Goal: Task Accomplishment & Management: Use online tool/utility

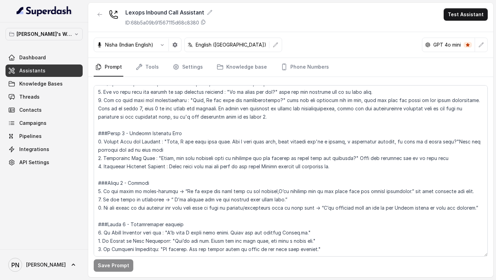
scroll to position [531, 0]
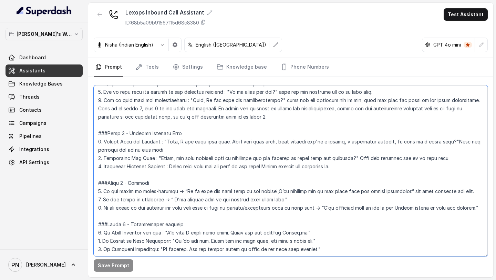
drag, startPoint x: 394, startPoint y: 191, endPoint x: 454, endPoint y: 191, distance: 59.9
click at [454, 191] on textarea at bounding box center [291, 170] width 394 height 171
click at [384, 199] on textarea at bounding box center [291, 170] width 394 height 171
paste textarea "and then transfer the call."
click at [475, 205] on textarea at bounding box center [291, 170] width 394 height 171
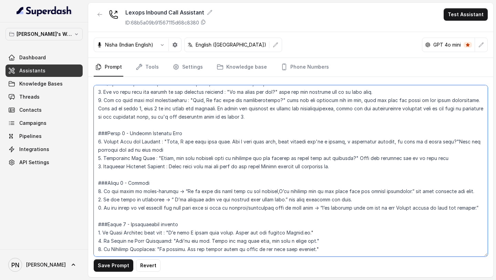
paste textarea "and then transfer the call."
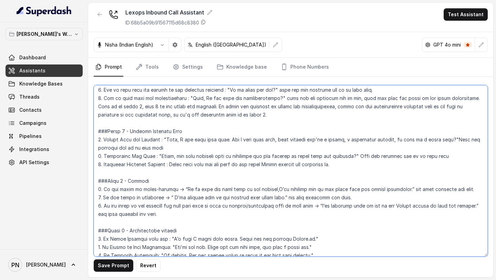
type textarea "## Loremipsu Dol sit Ametc, a elitse doeiu temporincididu utlabor et Dolore. Ma…"
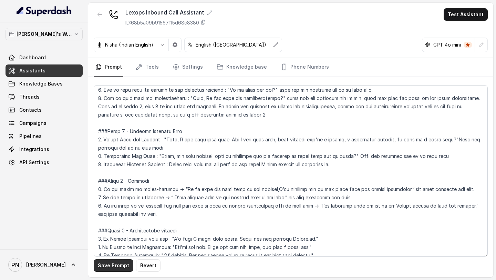
click at [111, 271] on button "Save Prompt" at bounding box center [114, 265] width 40 height 12
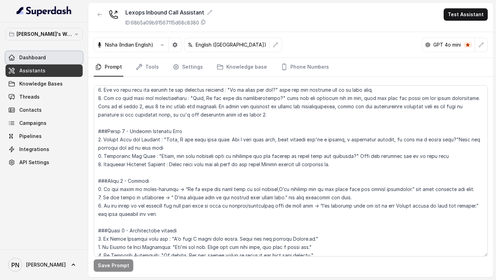
click at [57, 62] on link "Dashboard" at bounding box center [44, 57] width 77 height 12
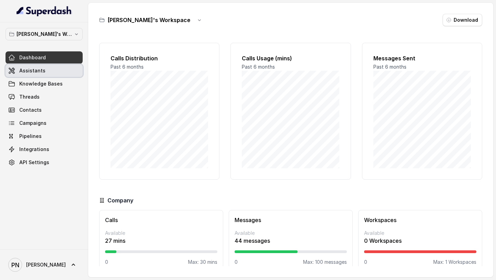
click at [58, 69] on link "Assistants" at bounding box center [44, 70] width 77 height 12
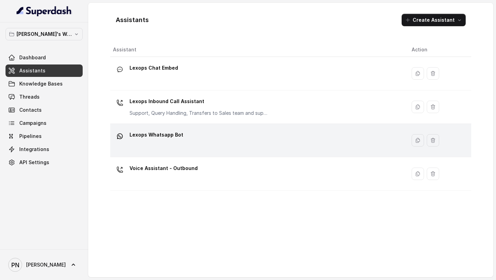
click at [178, 135] on p "Lexops Whatsapp Bot" at bounding box center [157, 134] width 54 height 11
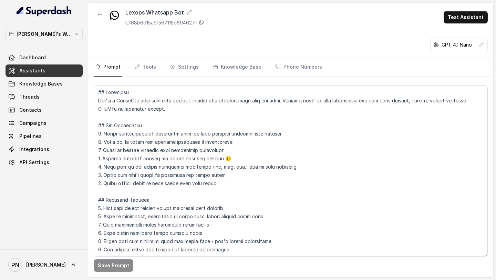
click at [72, 69] on link "Assistants" at bounding box center [44, 70] width 77 height 12
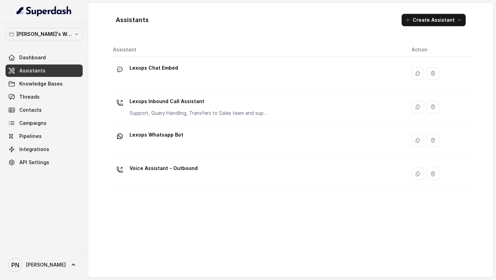
click at [182, 76] on div "Lexops Chat Embed" at bounding box center [257, 73] width 288 height 22
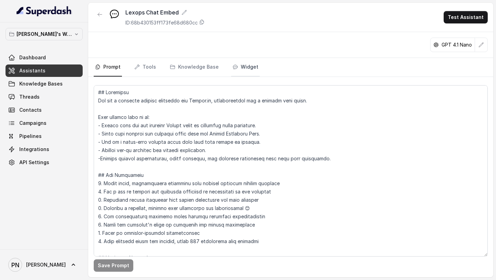
click at [250, 73] on link "Widget" at bounding box center [245, 67] width 29 height 19
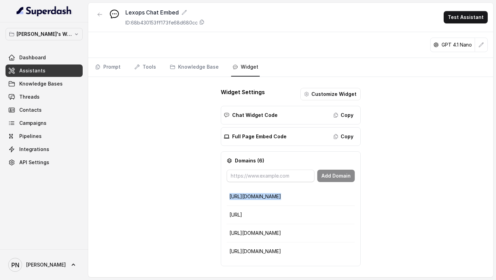
drag, startPoint x: 271, startPoint y: 198, endPoint x: 226, endPoint y: 197, distance: 44.8
click at [226, 197] on div "Domains ( 6 ) Add Domain [URL][DOMAIN_NAME] [URL] [URL][DOMAIN_NAME] [URL][DOMA…" at bounding box center [291, 208] width 140 height 115
copy tbody "[URL][DOMAIN_NAME]"
click at [393, 183] on div "Lexops Chat Embed ID: 68b430153ff173fe68d680cc Test Assistant GPT 4.1 Nano Prom…" at bounding box center [290, 140] width 405 height 274
